Goal: Task Accomplishment & Management: Use online tool/utility

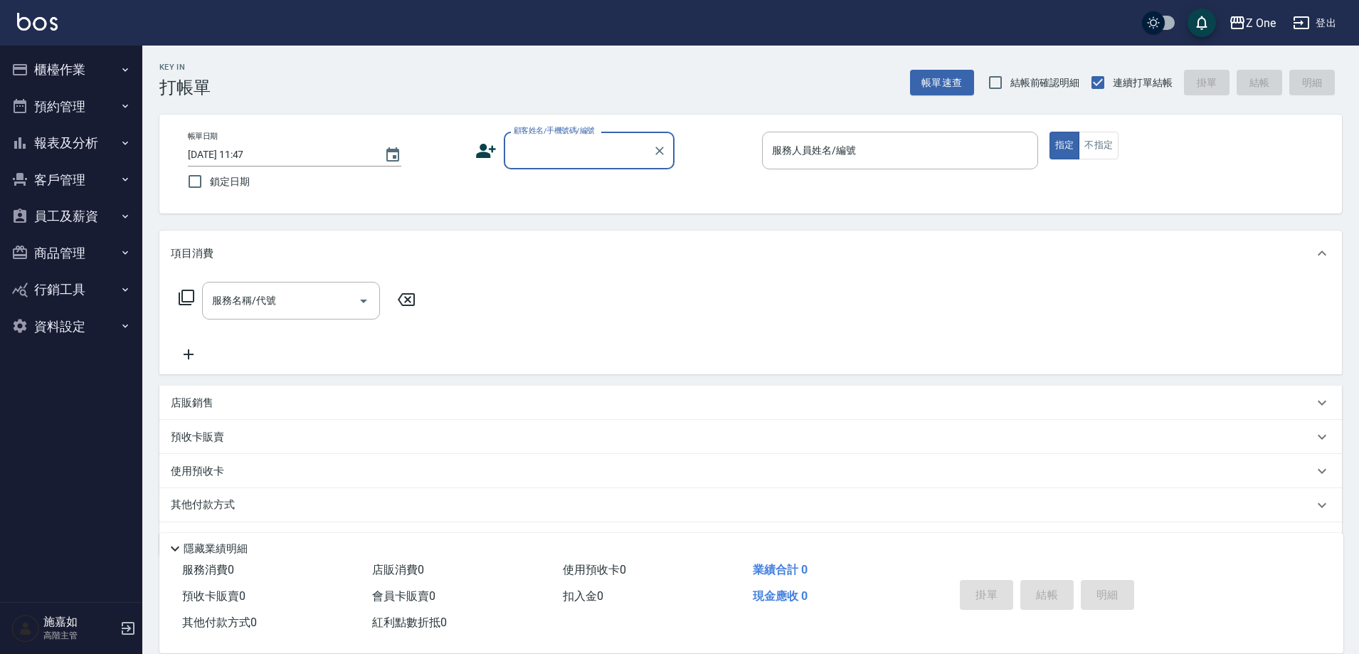
click at [125, 137] on icon "button" at bounding box center [125, 142] width 11 height 11
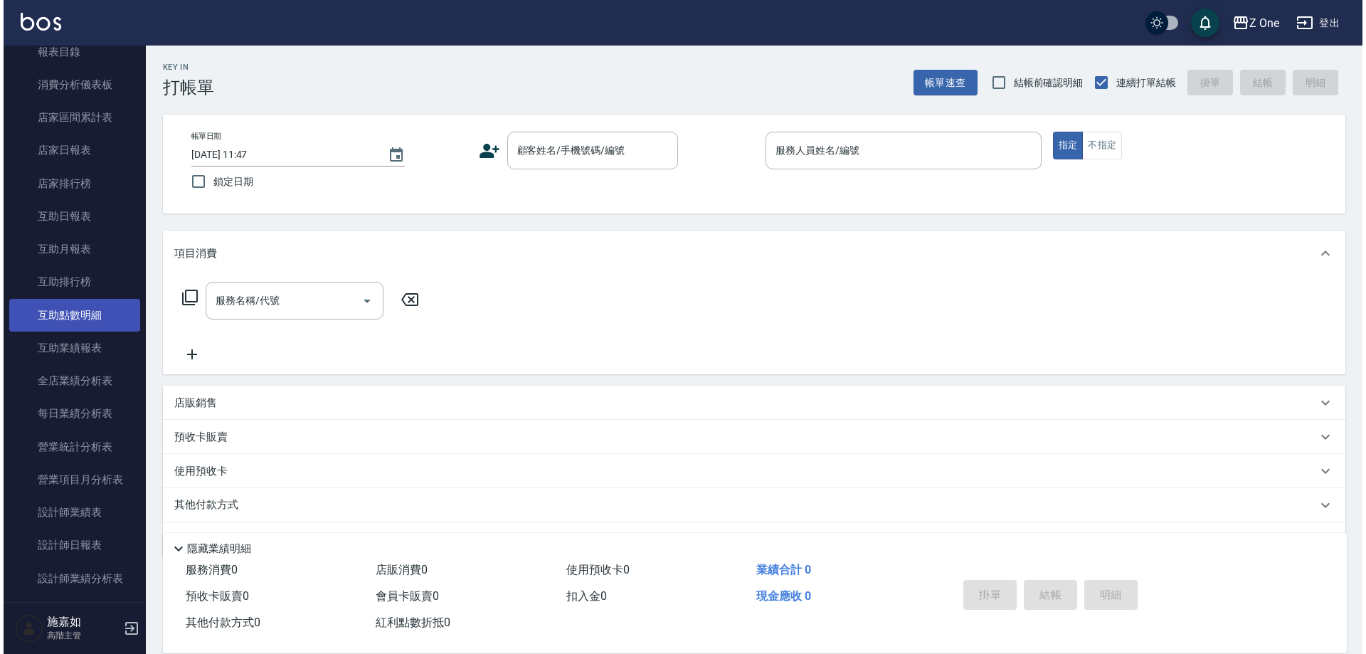
scroll to position [142, 0]
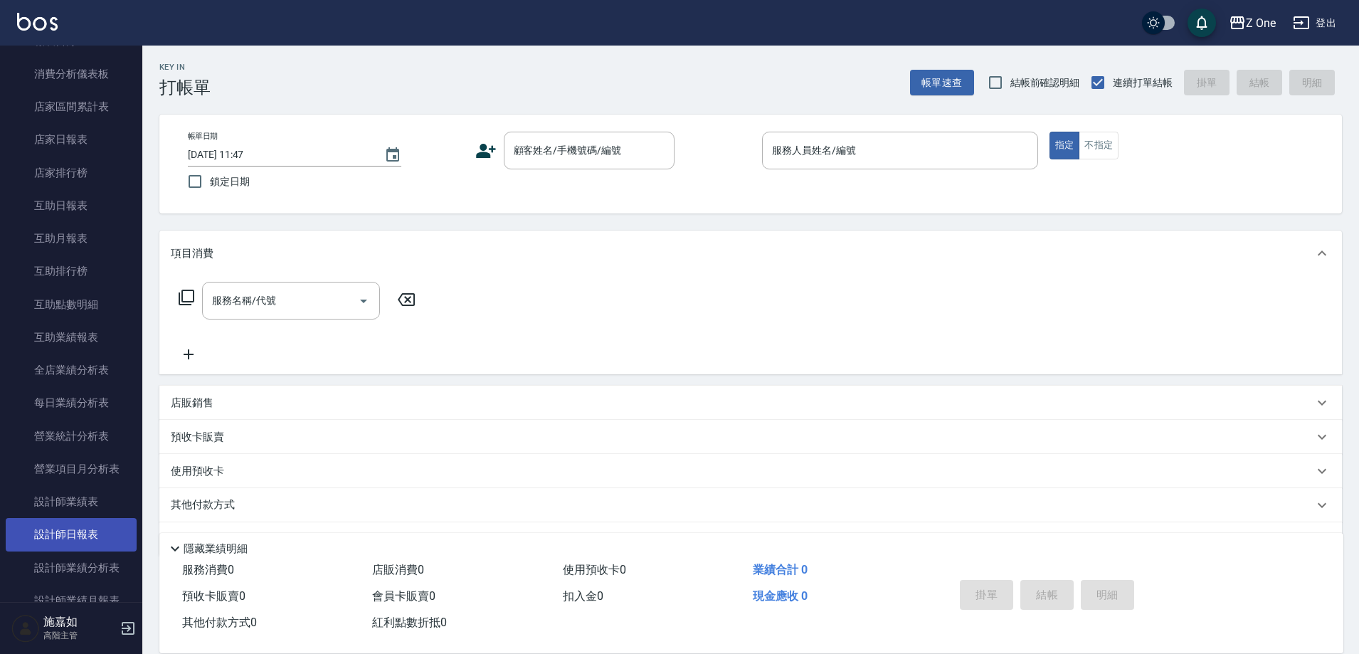
click at [75, 527] on link "設計師日報表" at bounding box center [71, 534] width 131 height 33
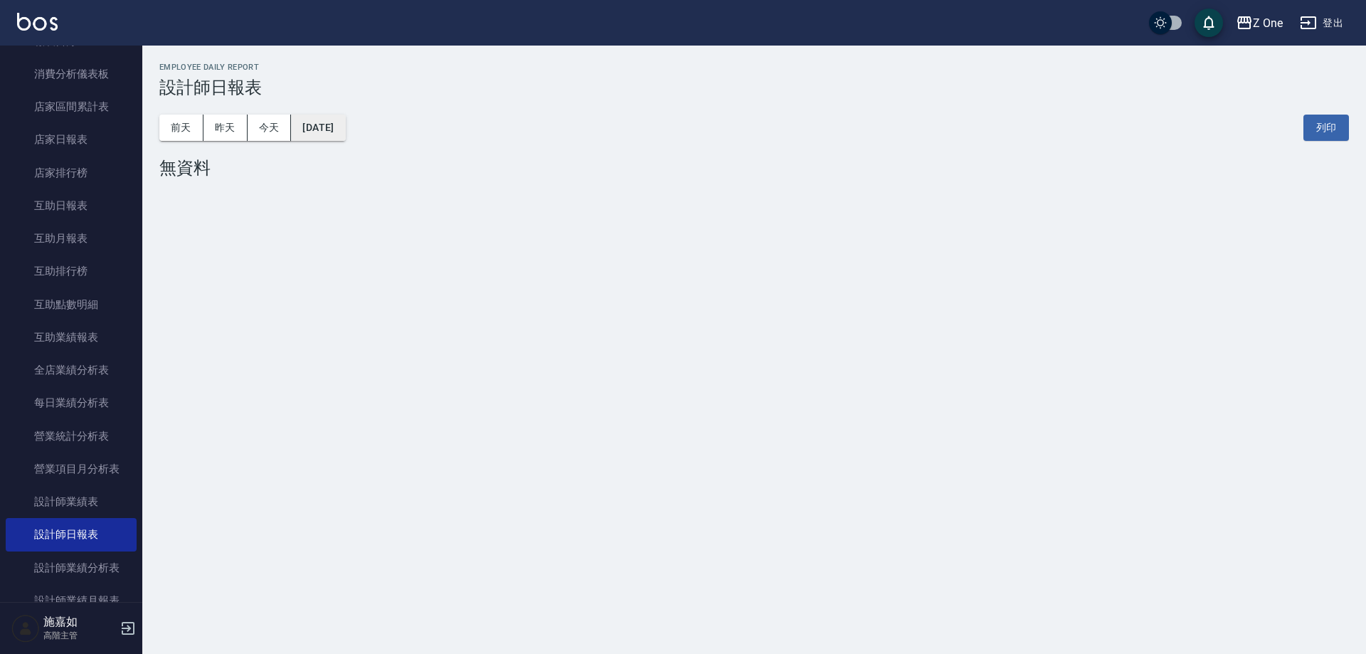
click at [345, 127] on button "[DATE]" at bounding box center [318, 128] width 54 height 26
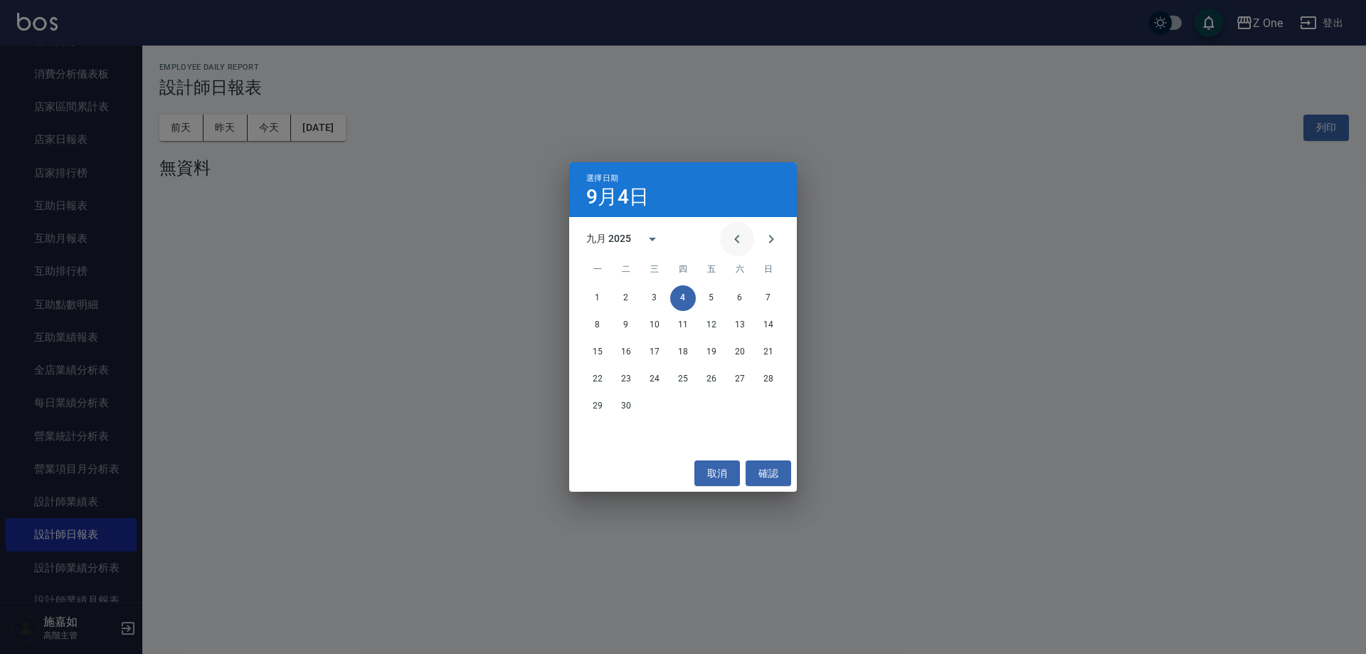
click at [738, 235] on icon "Previous month" at bounding box center [736, 238] width 17 height 17
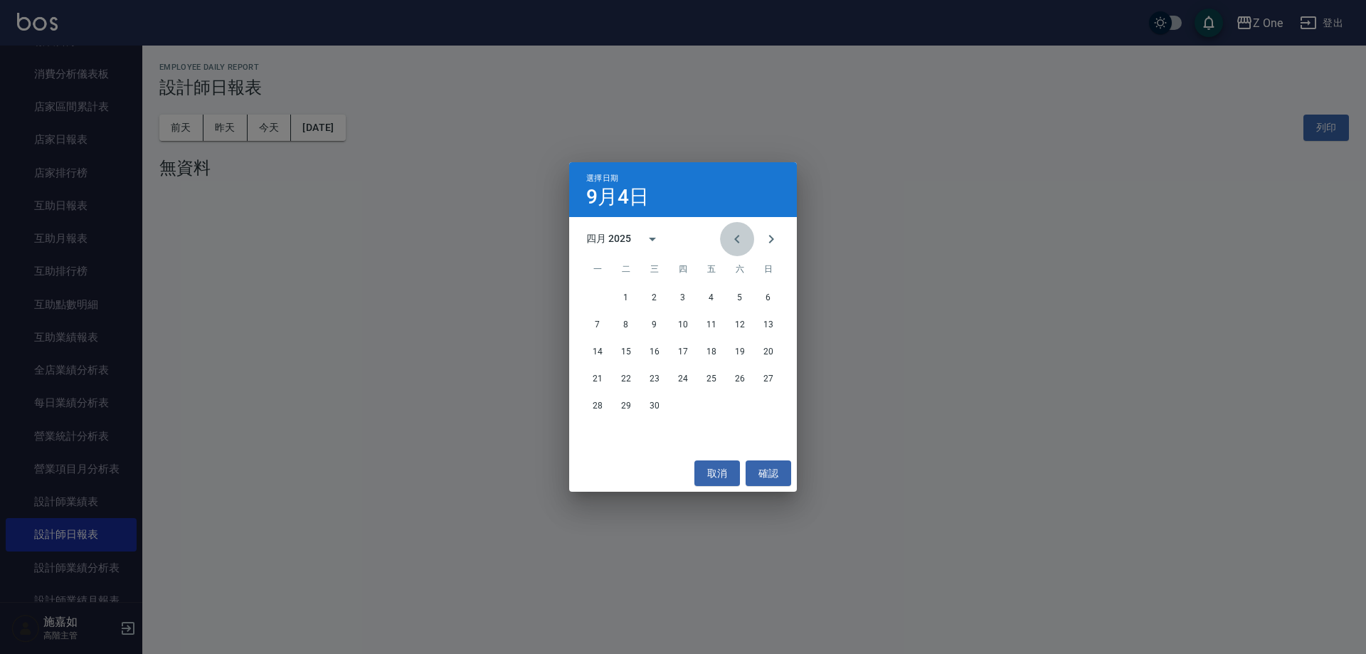
click at [738, 235] on icon "Previous month" at bounding box center [736, 238] width 17 height 17
click at [595, 435] on button "31" at bounding box center [598, 433] width 26 height 26
